Goal: Task Accomplishment & Management: Manage account settings

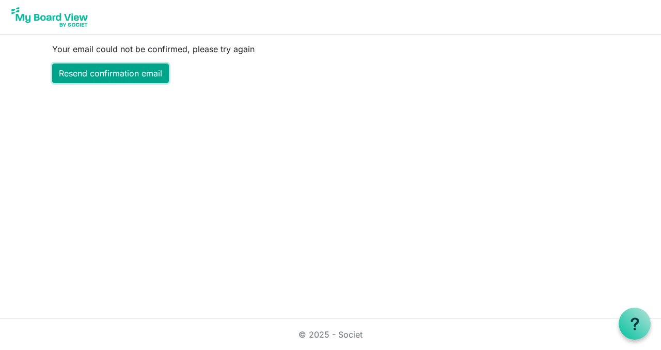
click at [138, 74] on link "Resend confirmation email" at bounding box center [110, 73] width 117 height 20
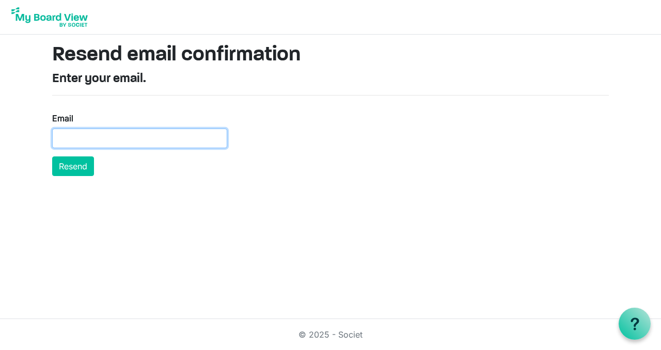
click at [60, 138] on input "Email" at bounding box center [139, 139] width 175 height 20
type input "directorvsrabill@gmail.com"
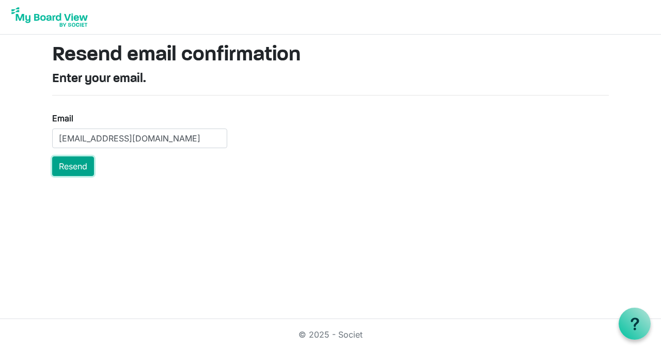
click at [78, 163] on button "Resend" at bounding box center [73, 166] width 42 height 20
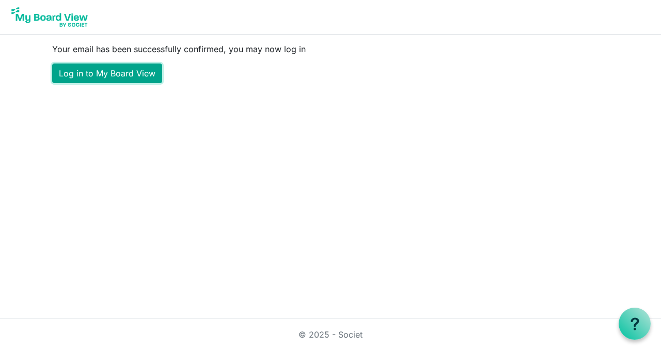
click at [136, 73] on link "Log in to My Board View" at bounding box center [107, 73] width 110 height 20
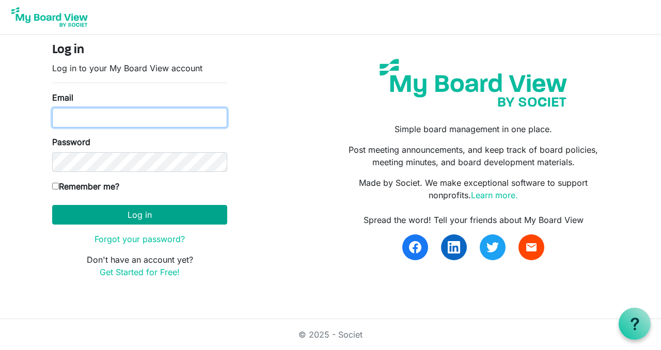
type input "[EMAIL_ADDRESS][DOMAIN_NAME]"
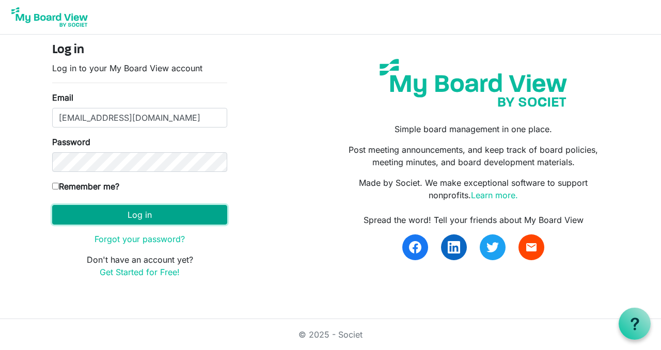
click at [140, 211] on button "Log in" at bounding box center [139, 215] width 175 height 20
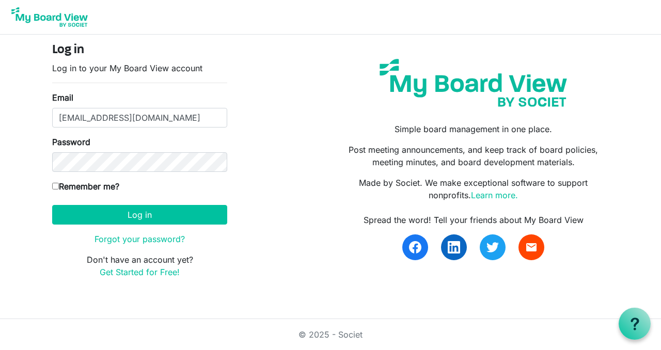
click at [56, 183] on input "Remember me?" at bounding box center [55, 186] width 7 height 7
checkbox input "true"
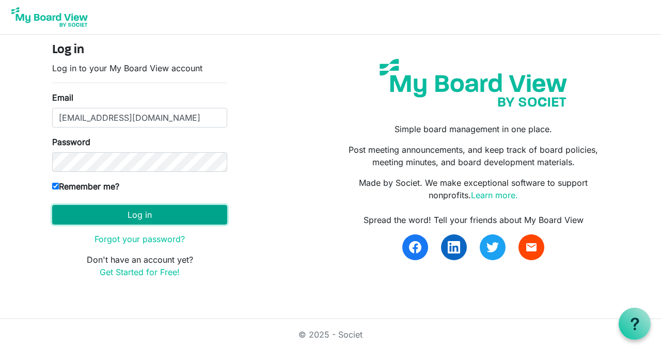
click at [132, 214] on button "Log in" at bounding box center [139, 215] width 175 height 20
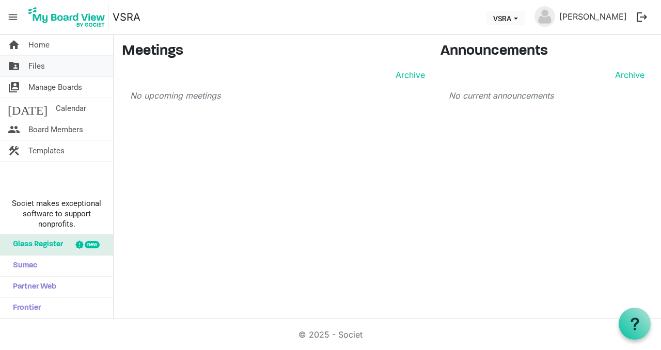
click at [42, 64] on span "Files" at bounding box center [36, 66] width 17 height 21
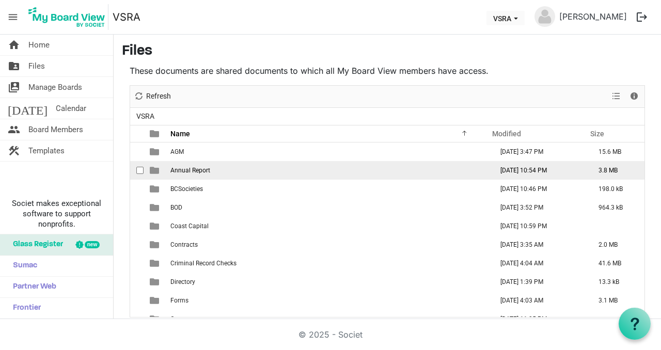
click at [196, 168] on span "Annual Report" at bounding box center [190, 170] width 40 height 7
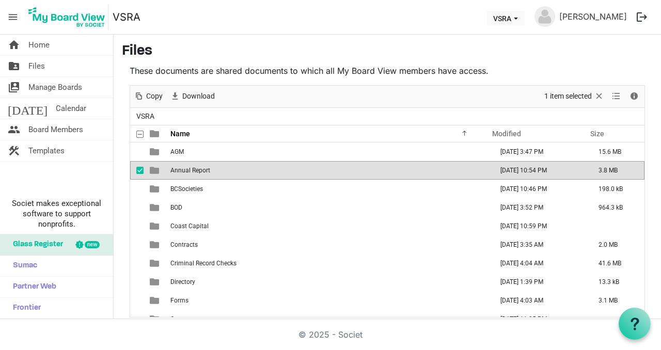
click at [140, 171] on span "checkbox" at bounding box center [139, 170] width 7 height 7
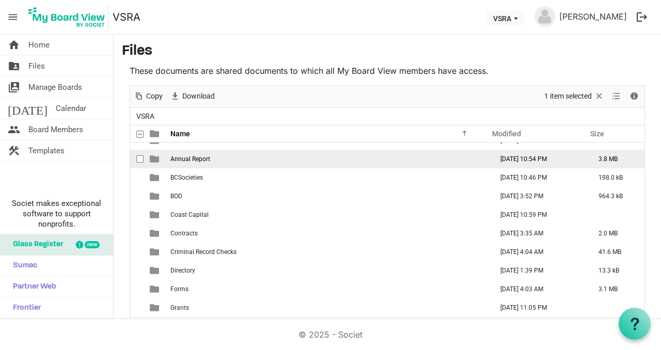
scroll to position [104, 0]
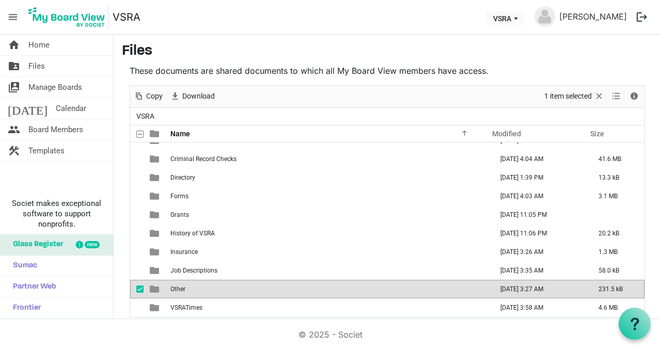
click at [155, 292] on span "is template cell column header type" at bounding box center [154, 288] width 9 height 9
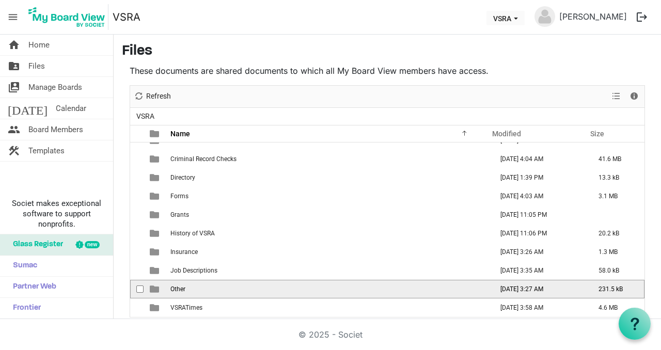
click at [155, 292] on span "is template cell column header type" at bounding box center [154, 288] width 9 height 9
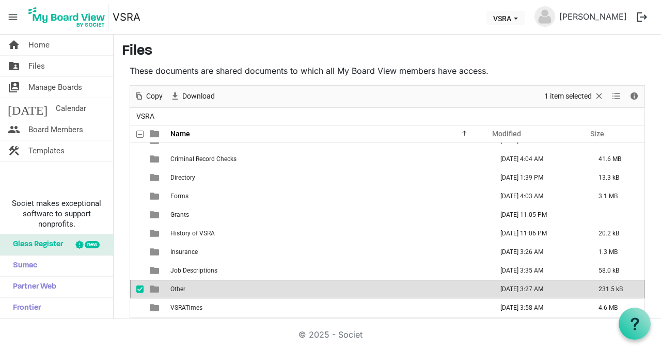
click at [155, 292] on span "is template cell column header type" at bounding box center [154, 288] width 9 height 9
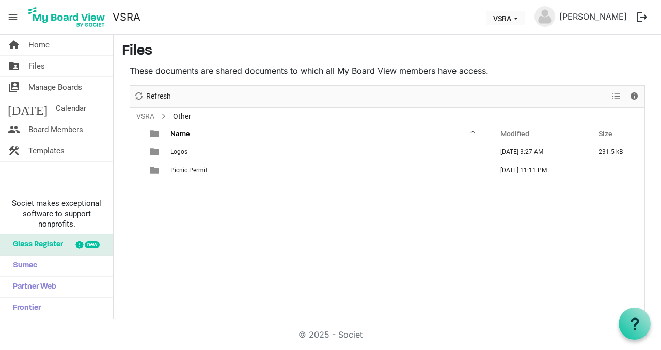
scroll to position [0, 0]
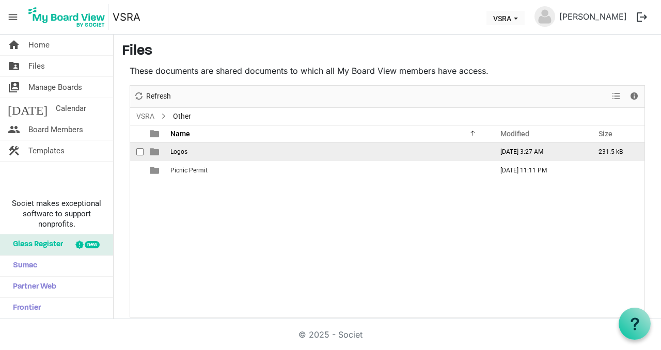
click at [176, 151] on span "Logos" at bounding box center [178, 151] width 17 height 7
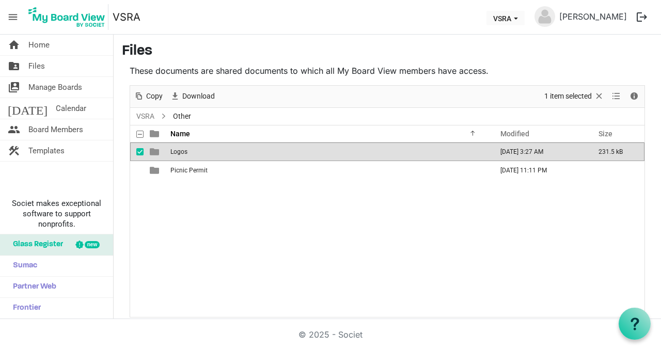
click at [176, 151] on span "Logos" at bounding box center [178, 151] width 17 height 7
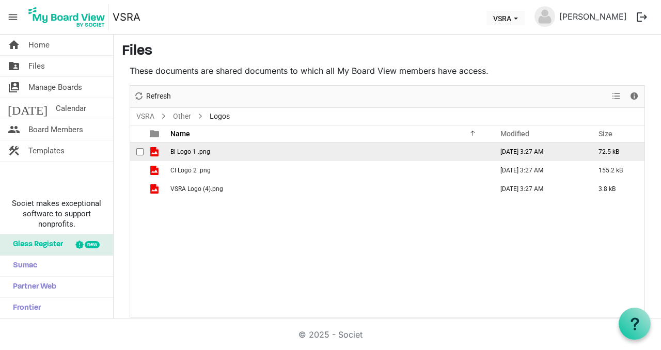
click at [183, 153] on span "Bl Logo 1 .png" at bounding box center [190, 151] width 40 height 7
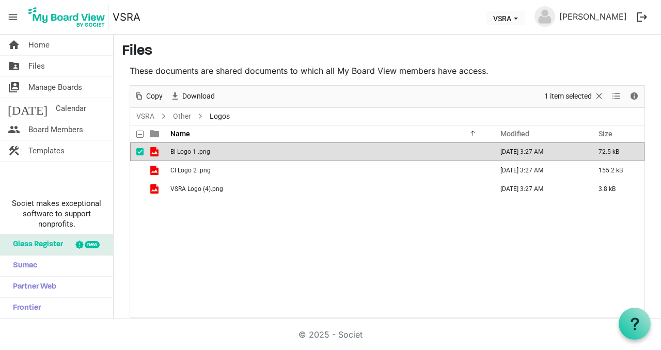
click at [183, 153] on span "Bl Logo 1 .png" at bounding box center [190, 151] width 40 height 7
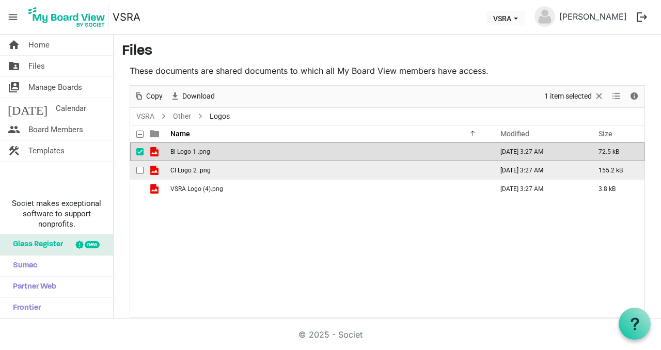
click at [184, 167] on span "Cl Logo 2 .png" at bounding box center [190, 170] width 40 height 7
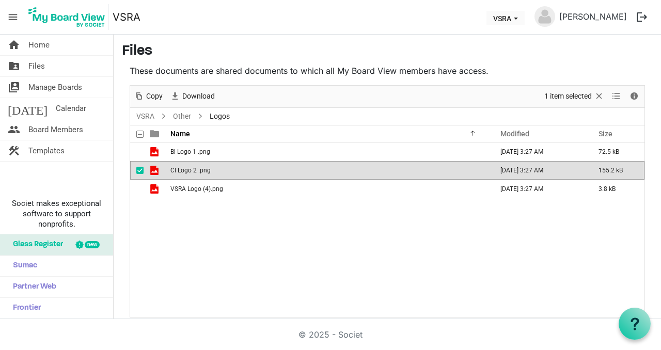
click at [184, 167] on span "Cl Logo 2 .png" at bounding box center [190, 170] width 40 height 7
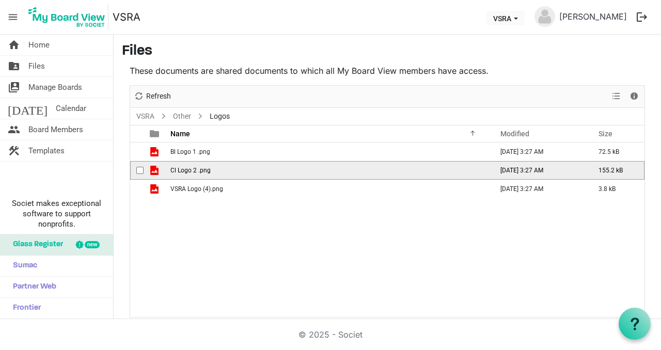
click at [184, 167] on span "Cl Logo 2 .png" at bounding box center [190, 170] width 40 height 7
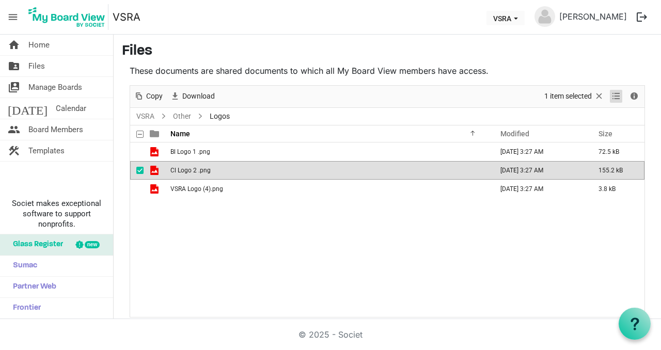
click at [617, 96] on span "View dropdownbutton" at bounding box center [616, 96] width 12 height 13
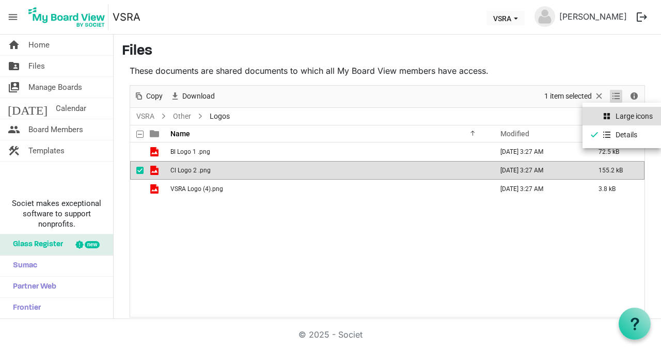
click at [622, 114] on li "Large icons" at bounding box center [621, 116] width 78 height 19
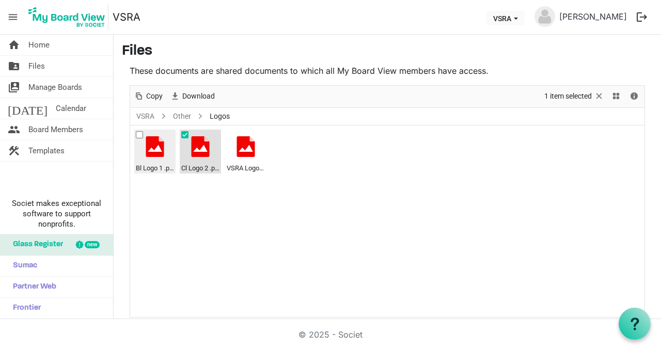
click at [155, 150] on div at bounding box center [155, 146] width 21 height 21
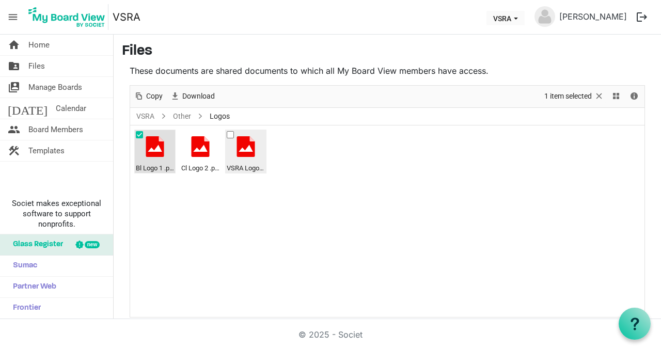
click at [243, 145] on div at bounding box center [245, 146] width 21 height 21
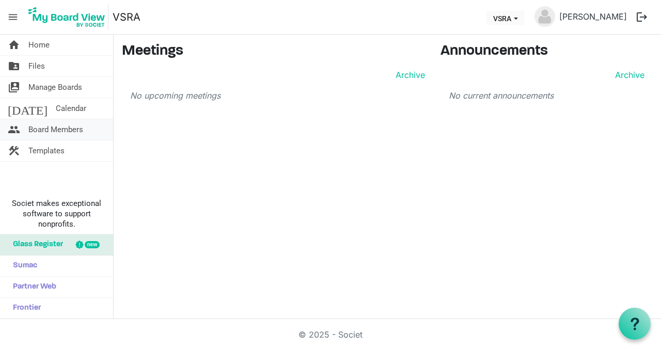
click at [62, 129] on span "Board Members" at bounding box center [55, 129] width 55 height 21
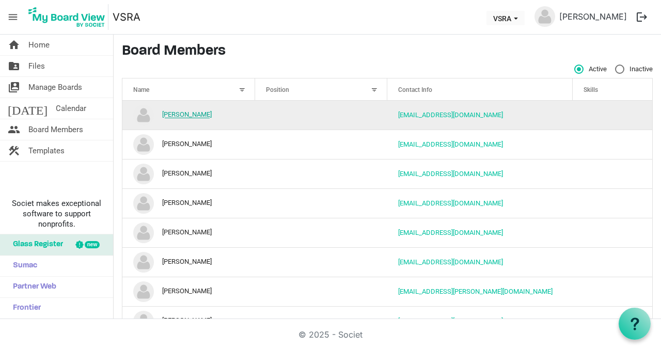
click at [176, 114] on link "Bill Cox" at bounding box center [187, 115] width 50 height 8
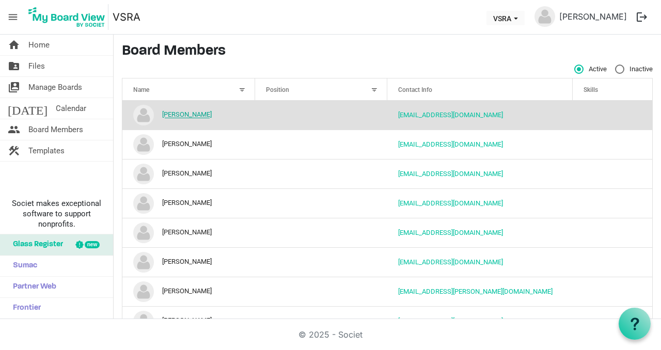
click at [176, 114] on link "Bill Cox" at bounding box center [187, 115] width 50 height 8
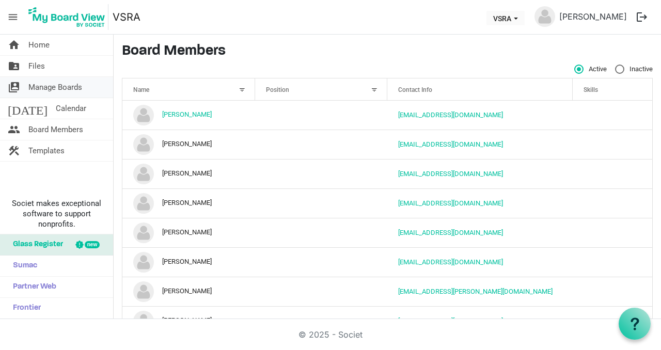
click at [52, 85] on span "Manage Boards" at bounding box center [55, 87] width 54 height 21
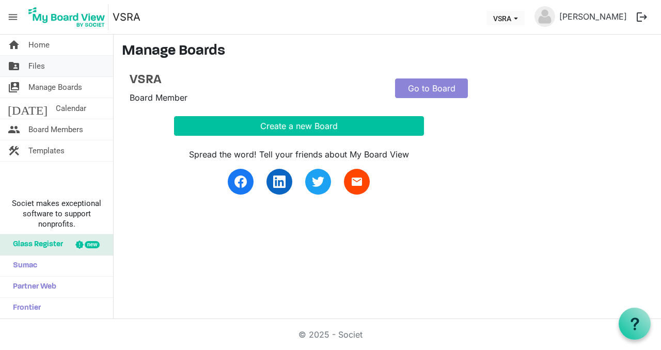
click at [38, 64] on span "Files" at bounding box center [36, 66] width 17 height 21
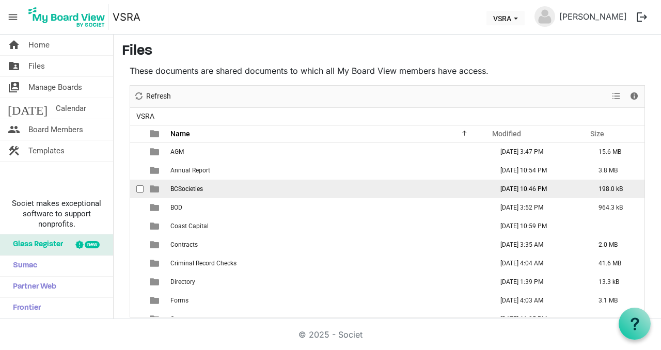
click at [178, 190] on span "BCSocieties" at bounding box center [186, 188] width 33 height 7
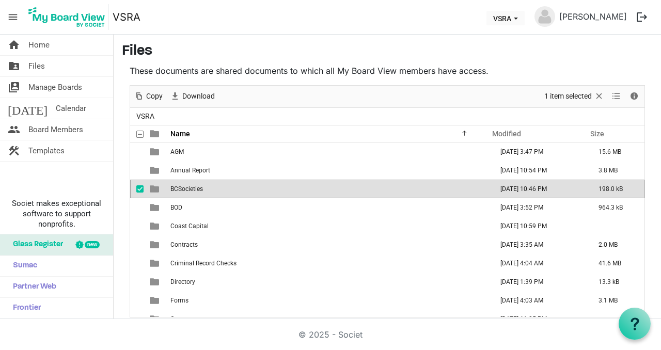
click at [178, 190] on span "BCSocieties" at bounding box center [186, 188] width 33 height 7
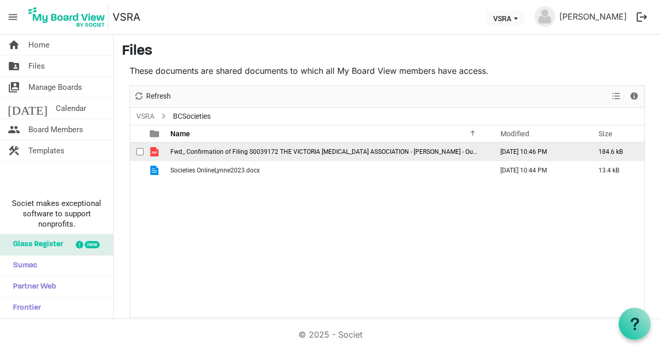
click at [268, 151] on span "Fwd_ Confirmation of Filing S0039172 THE VICTORIA STROKE RECOVERY ASSOCIATION -…" at bounding box center [333, 151] width 327 height 7
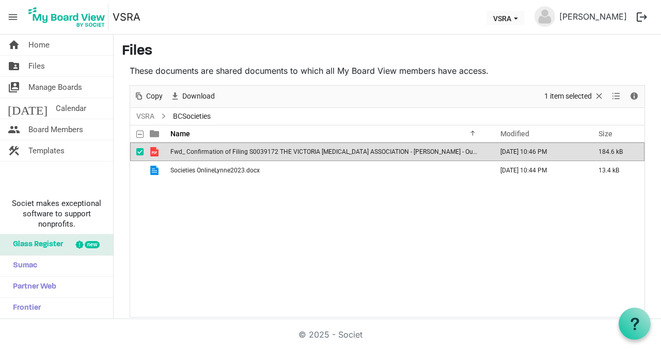
click at [268, 151] on span "Fwd_ Confirmation of Filing S0039172 THE VICTORIA STROKE RECOVERY ASSOCIATION -…" at bounding box center [333, 151] width 327 height 7
click at [642, 17] on button "logout" at bounding box center [642, 17] width 22 height 22
